Goal: Task Accomplishment & Management: Complete application form

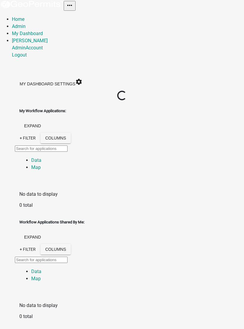
select select "3: 100"
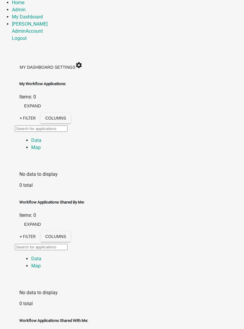
scroll to position [16, 0]
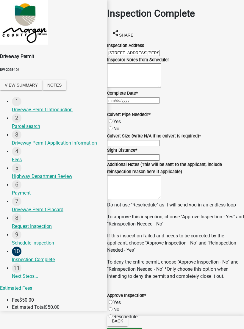
click at [134, 104] on div at bounding box center [175, 100] width 137 height 7
select select "8"
select select "2025"
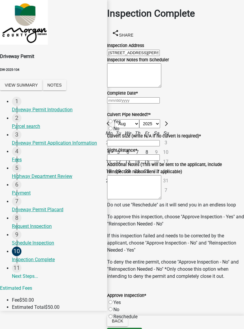
click at [113, 185] on div "25" at bounding box center [109, 181] width 10 height 10
type input "[DATE]"
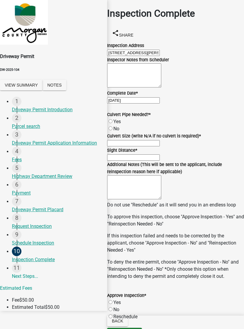
click at [117, 131] on label "No" at bounding box center [116, 129] width 6 height 6
click at [112, 130] on input "No" at bounding box center [110, 128] width 4 height 4
radio input "true"
click at [145, 146] on input "Culvert Size (write N/A if no culvert is required) *" at bounding box center [133, 143] width 53 height 6
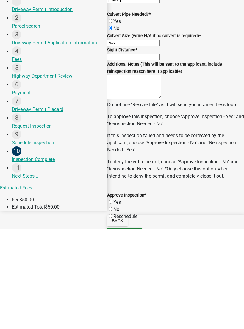
type input "N/A"
click at [138, 159] on input "Sight Distance *" at bounding box center [133, 157] width 53 height 6
type input "Good"
click at [152, 175] on textarea "Additional Notes (This will be sent to the applicant, include reinspection reas…" at bounding box center [134, 187] width 54 height 24
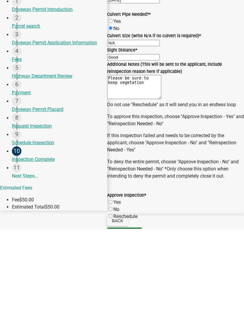
click at [161, 175] on textarea "Please be sure to keep vegetation" at bounding box center [134, 187] width 54 height 24
click at [161, 175] on textarea "Please be sure to keep all vegetation" at bounding box center [134, 187] width 54 height 24
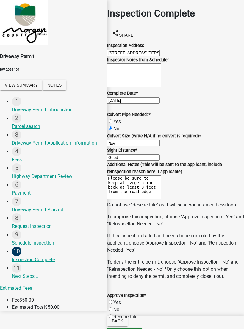
click at [161, 177] on textarea "Please be sure to keep all vegetation back at least 8 feet from the road edge" at bounding box center [134, 187] width 54 height 24
click at [161, 185] on textarea "Please be sure to keep all vegetation maintained and kept back at least 8 feet …" at bounding box center [134, 187] width 54 height 24
click at [160, 175] on textarea "Please be sure to keep fence row along the roadside, clean and clear from any v…" at bounding box center [134, 187] width 54 height 24
click at [161, 175] on textarea "Please be sure to keep the fence row along the roadside, clean and clear from a…" at bounding box center [134, 187] width 54 height 24
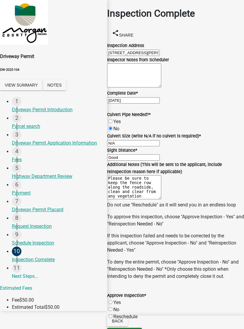
scroll to position [285, 0]
type textarea "Please be sure to keep the fence row along the roadside, clean and clear from a…"
click at [118, 299] on label "Yes" at bounding box center [116, 302] width 7 height 6
click at [112, 300] on input "Yes" at bounding box center [110, 302] width 4 height 4
radio input "true"
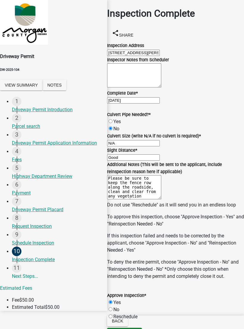
radio input "true"
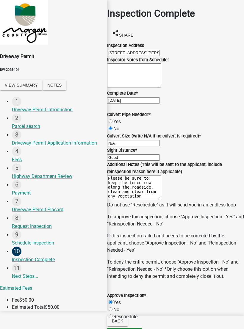
radio input "true"
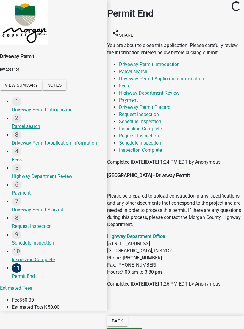
scroll to position [34, 0]
